Goal: Task Accomplishment & Management: Manage account settings

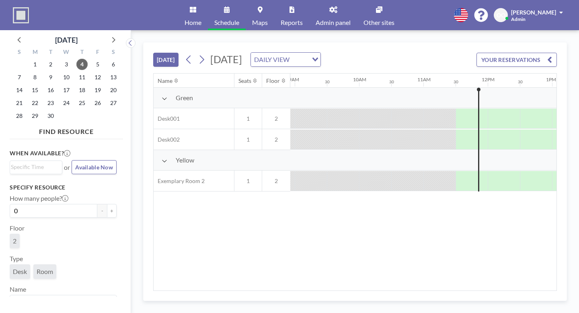
scroll to position [0, 575]
click at [266, 13] on link "Maps" at bounding box center [259, 15] width 29 height 30
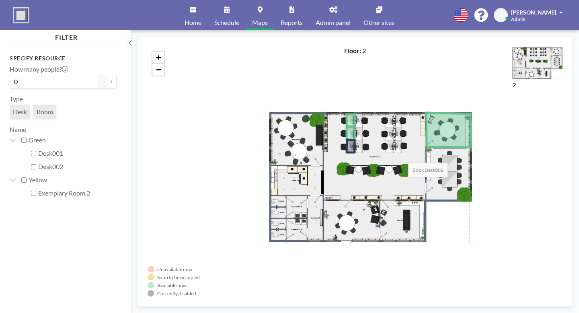
click at [346, 127] on icon at bounding box center [350, 133] width 8 height 13
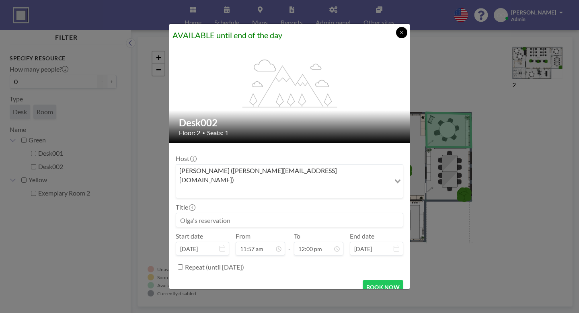
click at [399, 35] on icon at bounding box center [401, 32] width 5 height 5
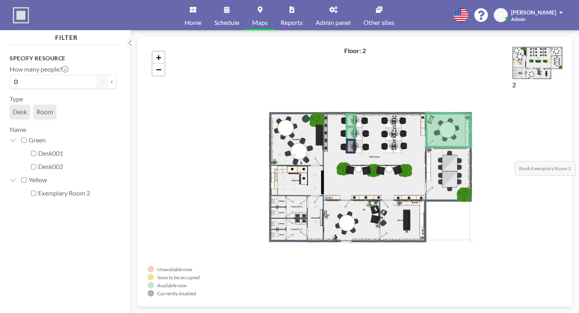
click at [426, 123] on icon at bounding box center [448, 129] width 45 height 35
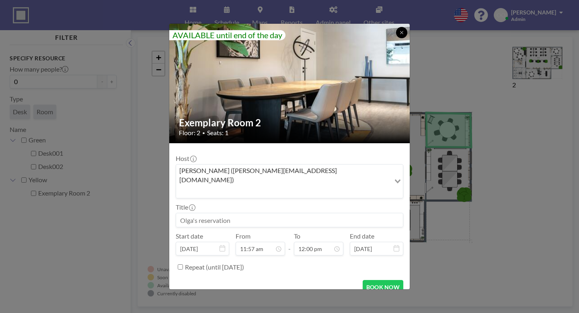
click at [396, 38] on button at bounding box center [401, 32] width 11 height 11
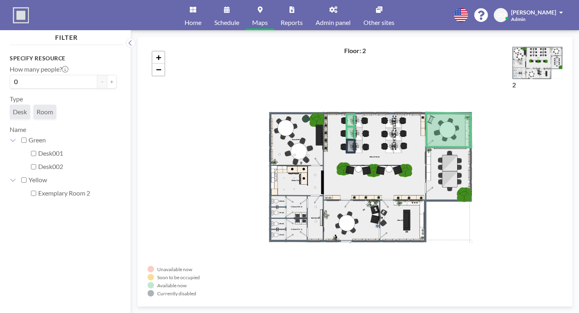
click at [349, 47] on h4 "Floor: 2" at bounding box center [355, 51] width 22 height 8
click at [535, 57] on img at bounding box center [537, 63] width 50 height 33
click at [44, 149] on label "Desk001" at bounding box center [77, 153] width 78 height 8
click at [36, 151] on input "Desk001" at bounding box center [33, 153] width 5 height 5
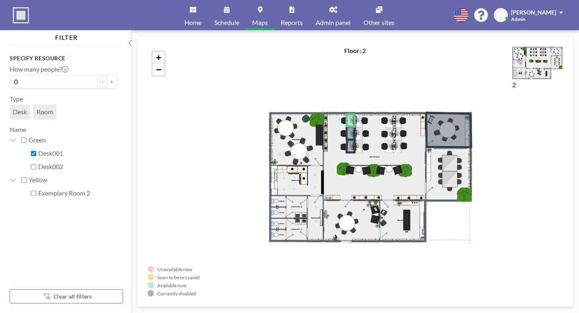
click at [44, 149] on label "Desk001" at bounding box center [77, 153] width 78 height 8
click at [36, 151] on input "Desk001" at bounding box center [33, 153] width 5 height 5
checkbox input "false"
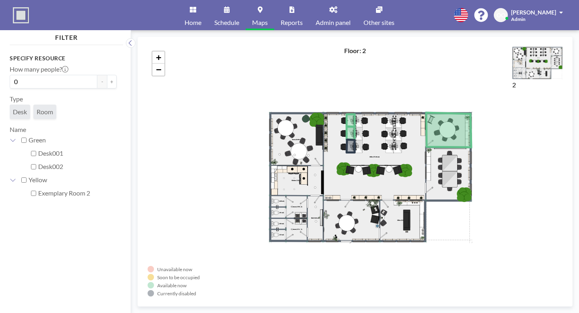
click at [329, 10] on link "Admin panel" at bounding box center [333, 15] width 48 height 30
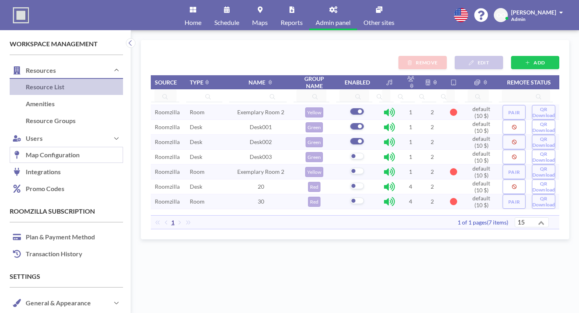
click at [36, 147] on link "Map Configuration" at bounding box center [66, 155] width 113 height 17
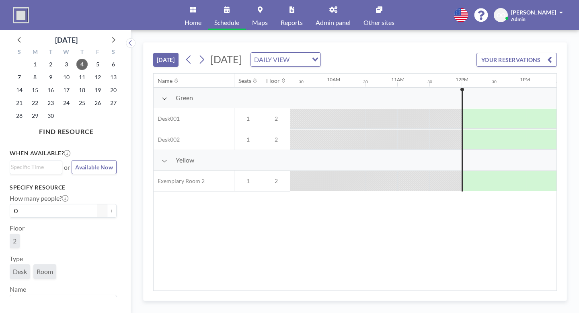
scroll to position [0, 601]
